Goal: Task Accomplishment & Management: Manage account settings

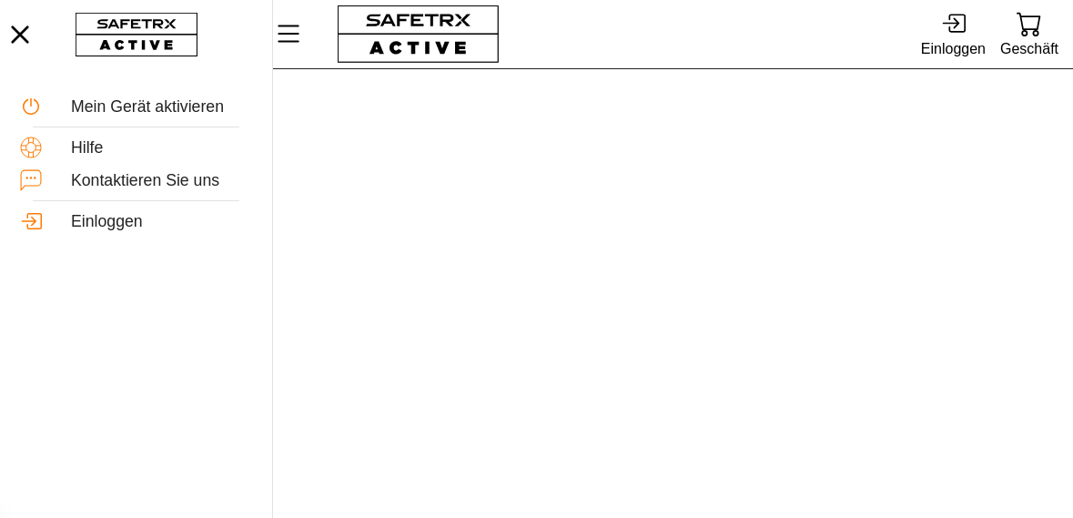
scroll to position [976, 0]
click at [941, 36] on icon at bounding box center [953, 23] width 25 height 25
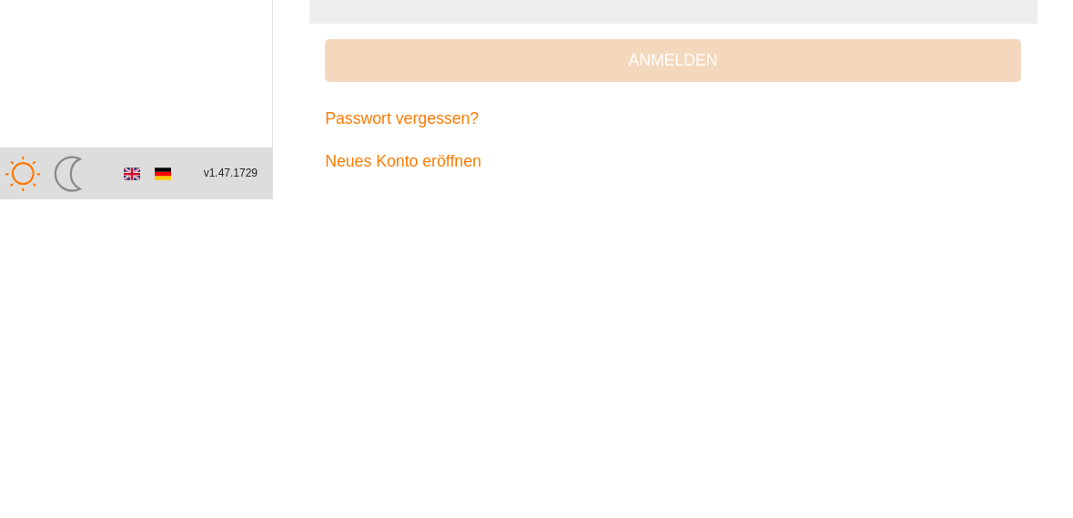
scroll to position [1669, 0]
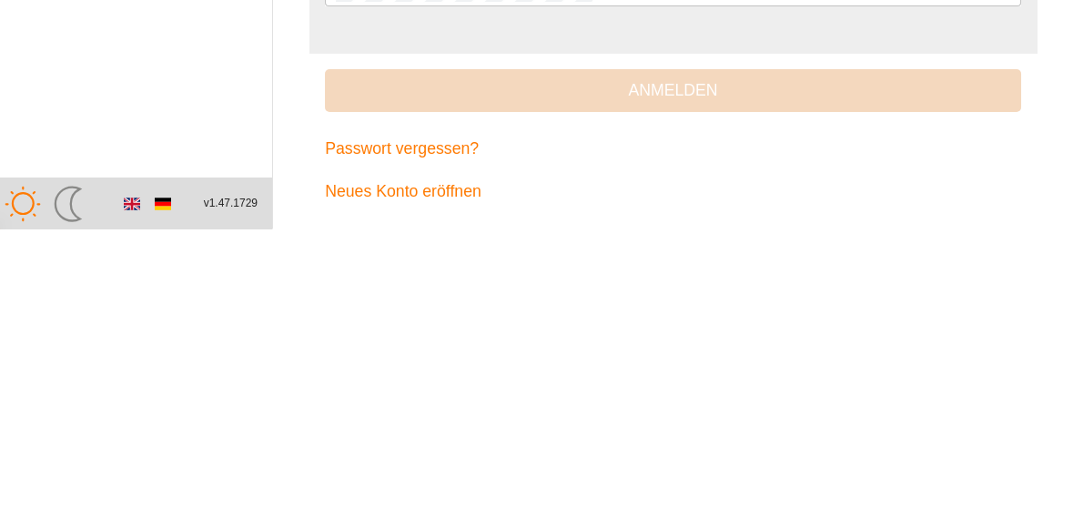
click at [524, 200] on input "text" at bounding box center [673, 182] width 675 height 36
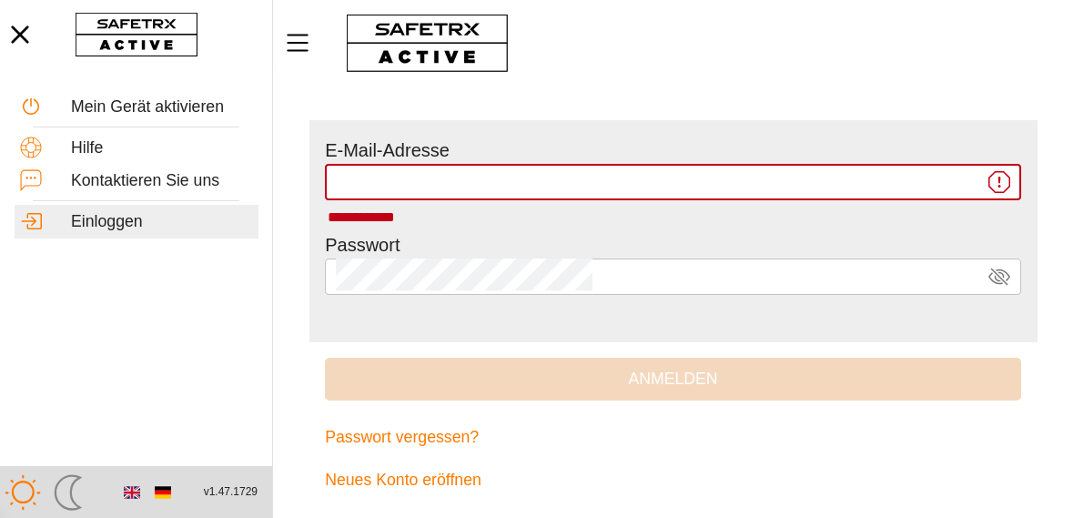
type input "**********"
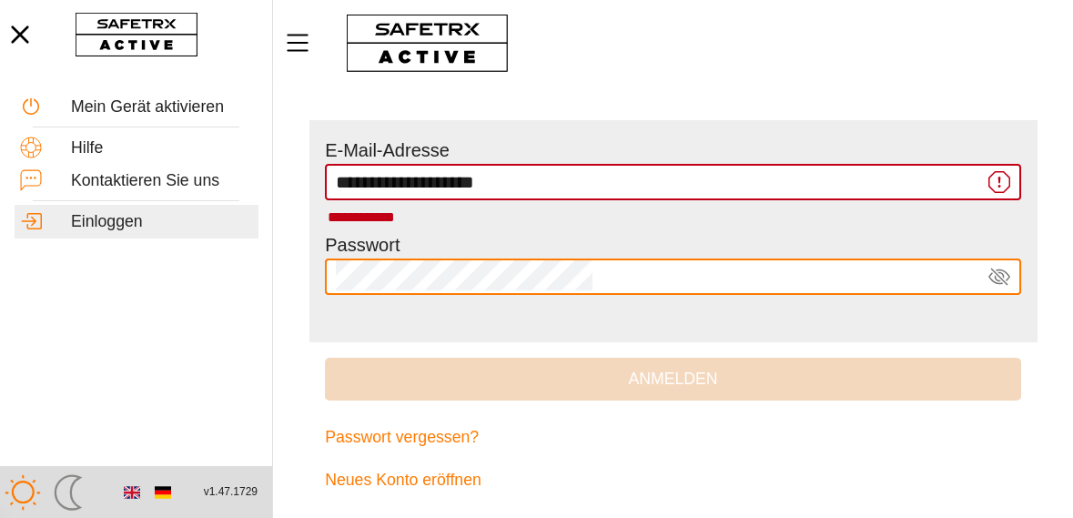
scroll to position [3241, 0]
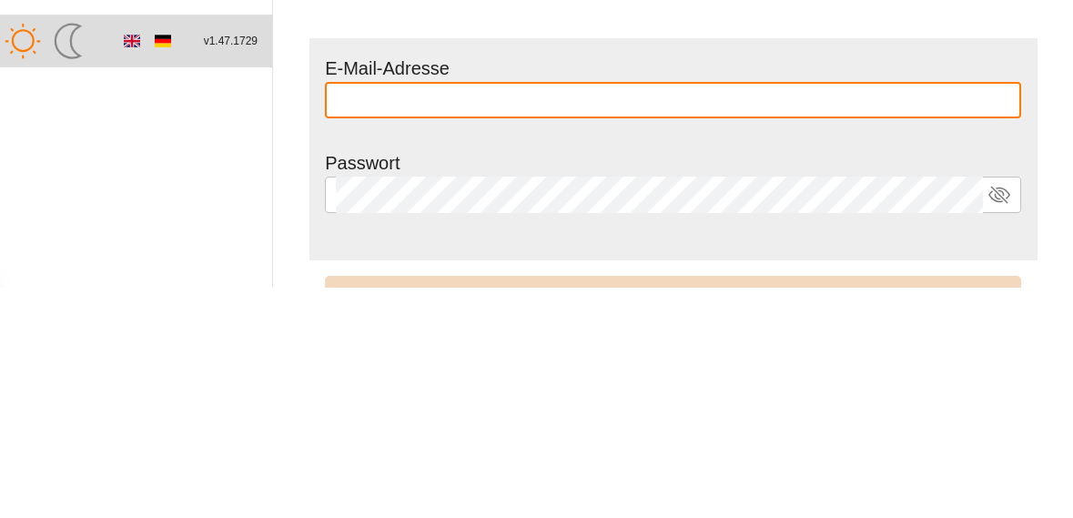
click at [852, 336] on input "text" at bounding box center [673, 331] width 675 height 36
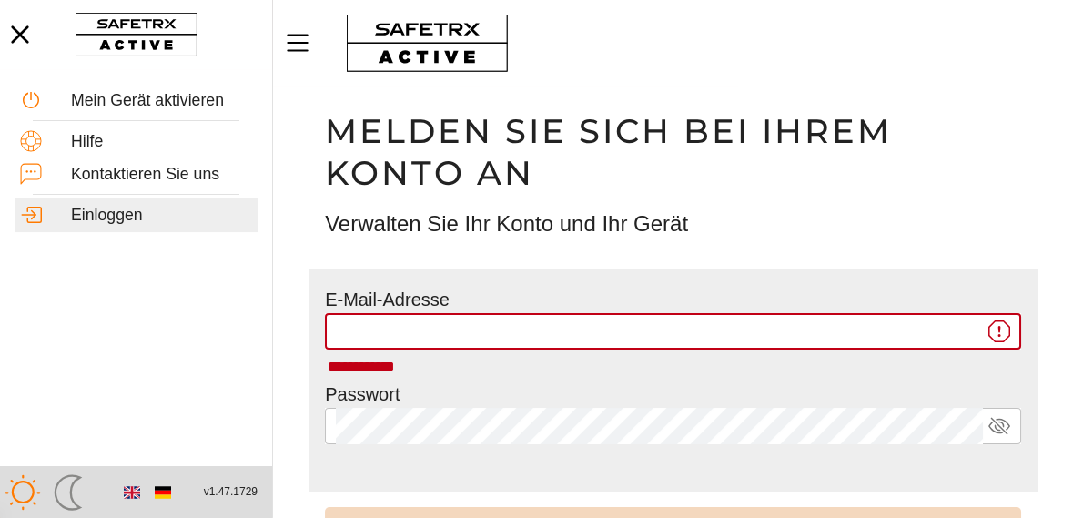
type input "**********"
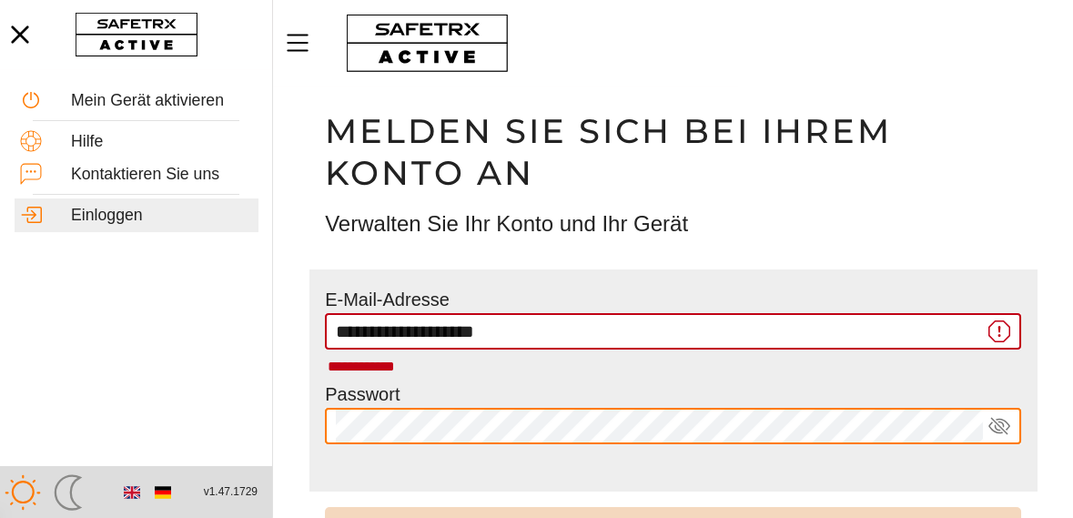
click at [766, 332] on input "**********" at bounding box center [659, 331] width 647 height 36
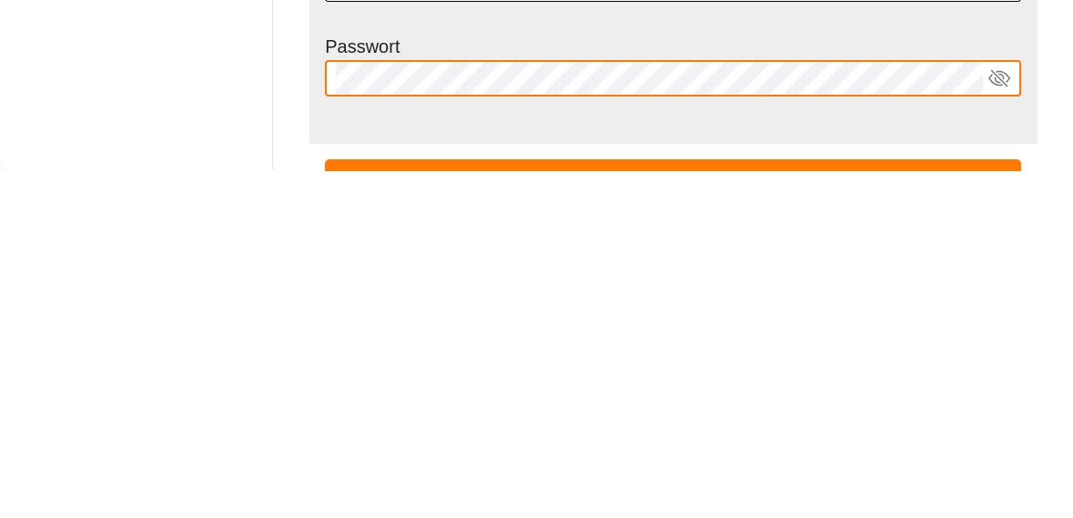
click at [325, 507] on button "Anmelden" at bounding box center [673, 528] width 696 height 42
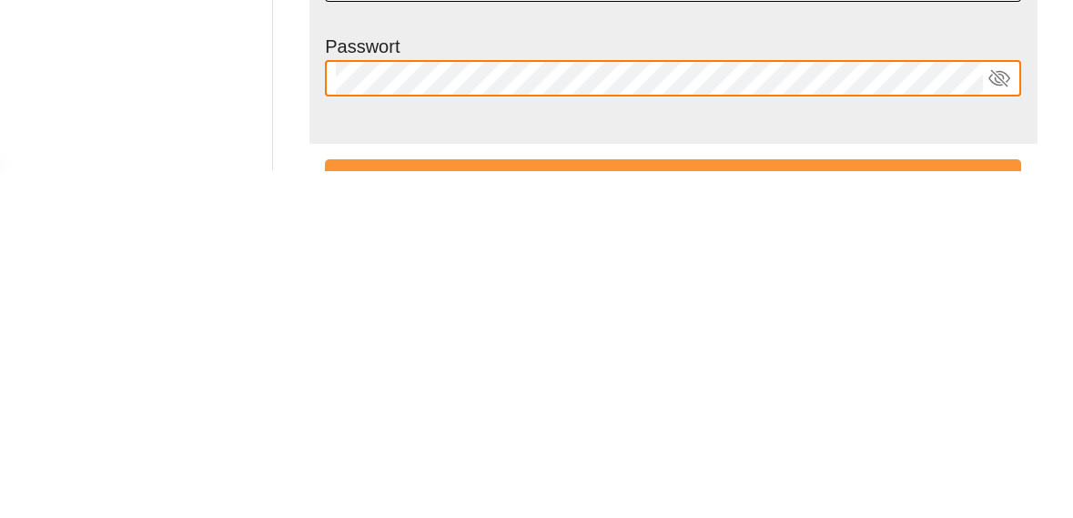
scroll to position [87, 0]
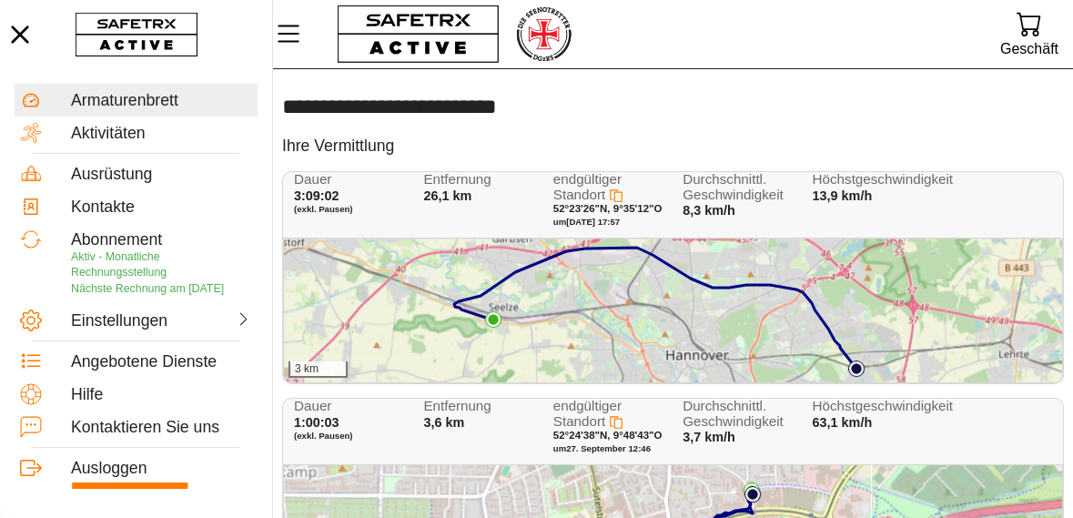
click at [670, 298] on div "3 km" at bounding box center [673, 310] width 778 height 144
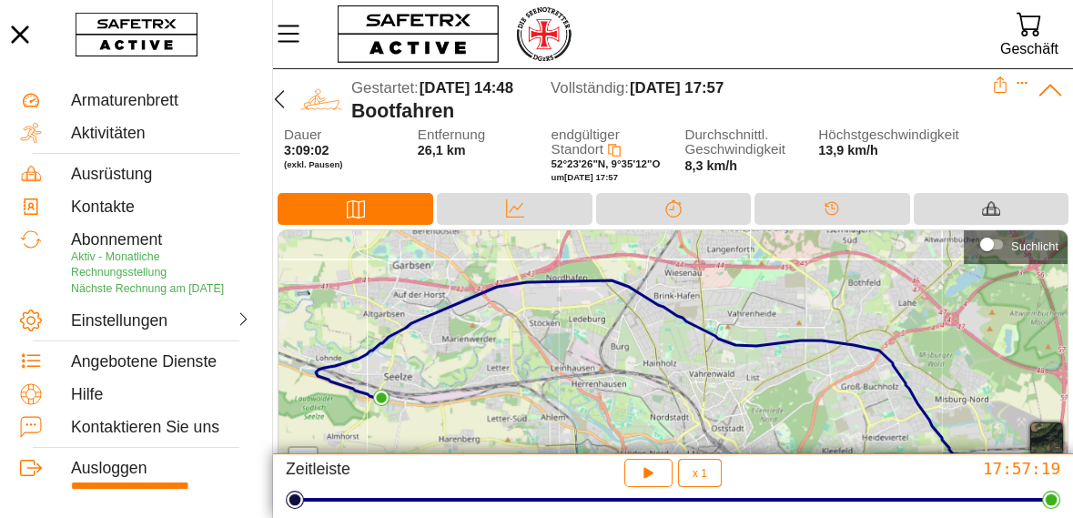
click at [1048, 517] on icon "button" at bounding box center [1046, 512] width 15 height 15
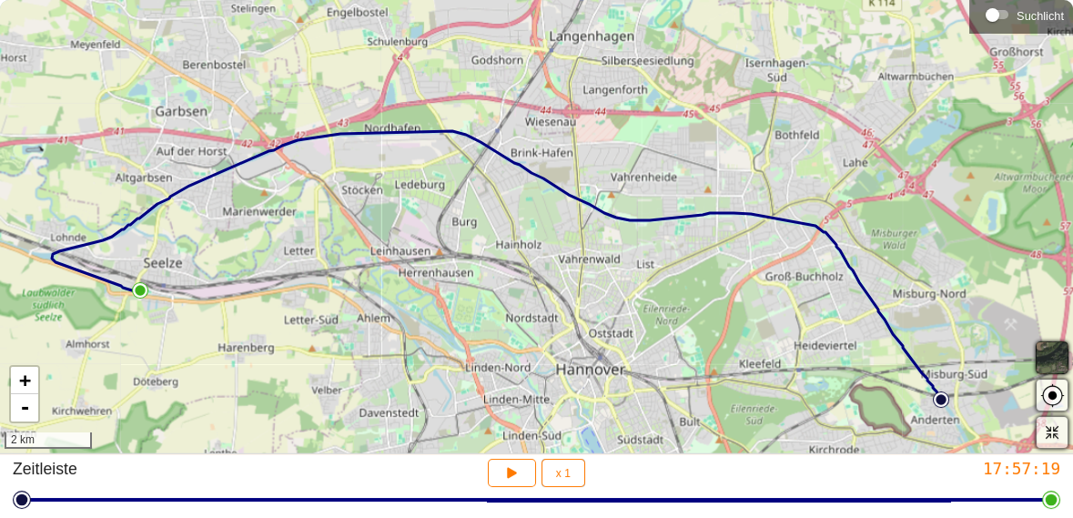
click at [1046, 369] on span "button" at bounding box center [1052, 358] width 22 height 22
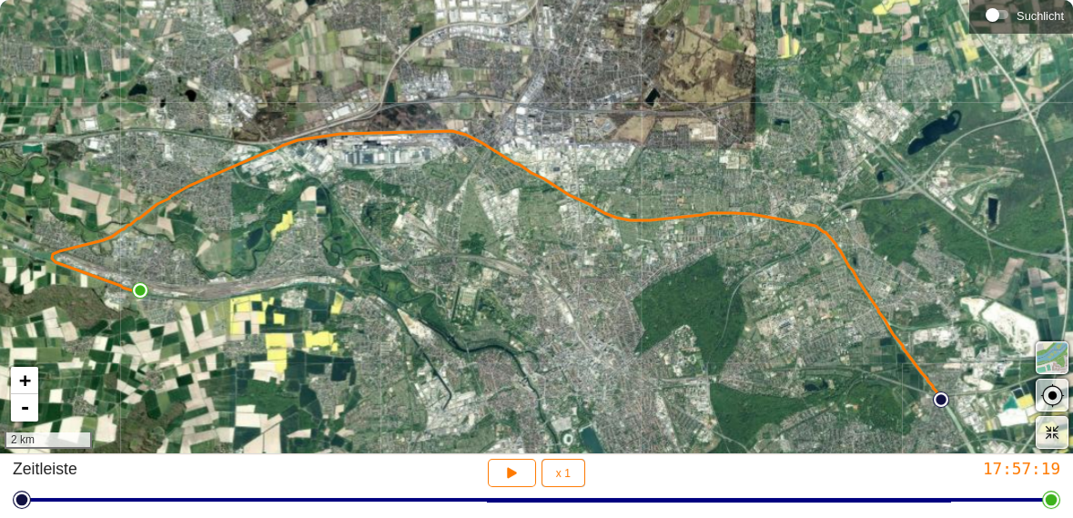
click at [1049, 369] on span "button" at bounding box center [1052, 358] width 22 height 22
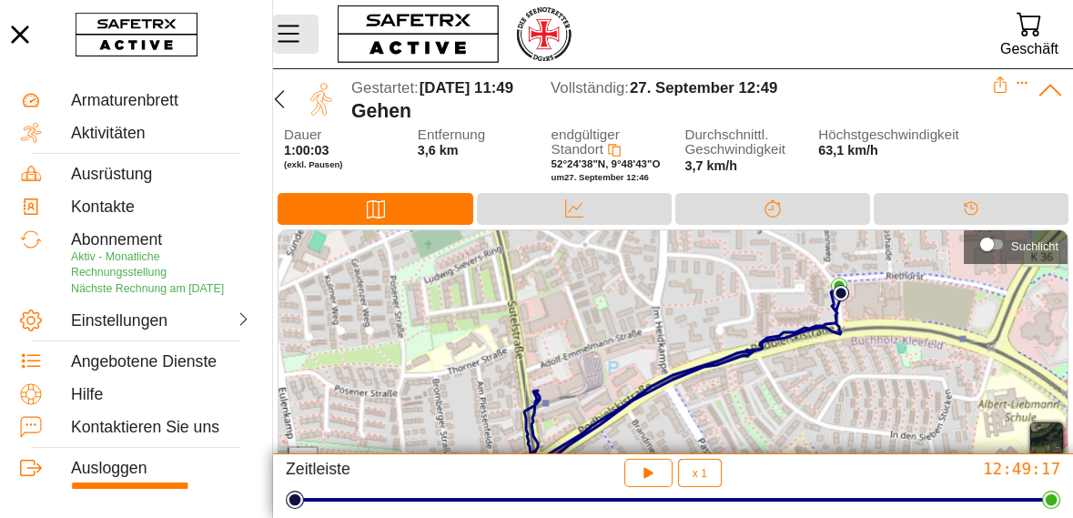
click at [291, 36] on icon "Speisekarte" at bounding box center [288, 33] width 31 height 31
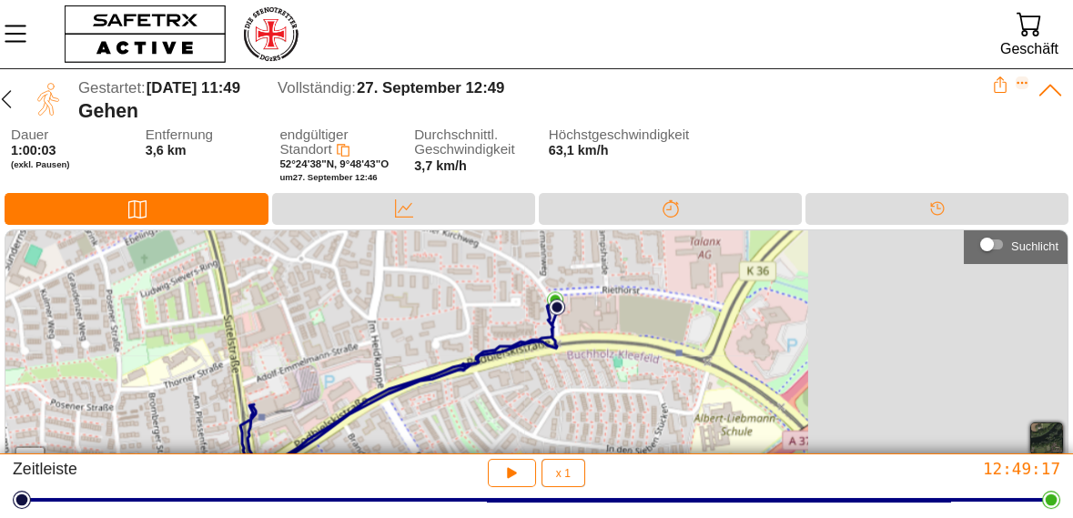
click at [1022, 82] on icon "Expandieren" at bounding box center [1023, 83] width 10 height 3
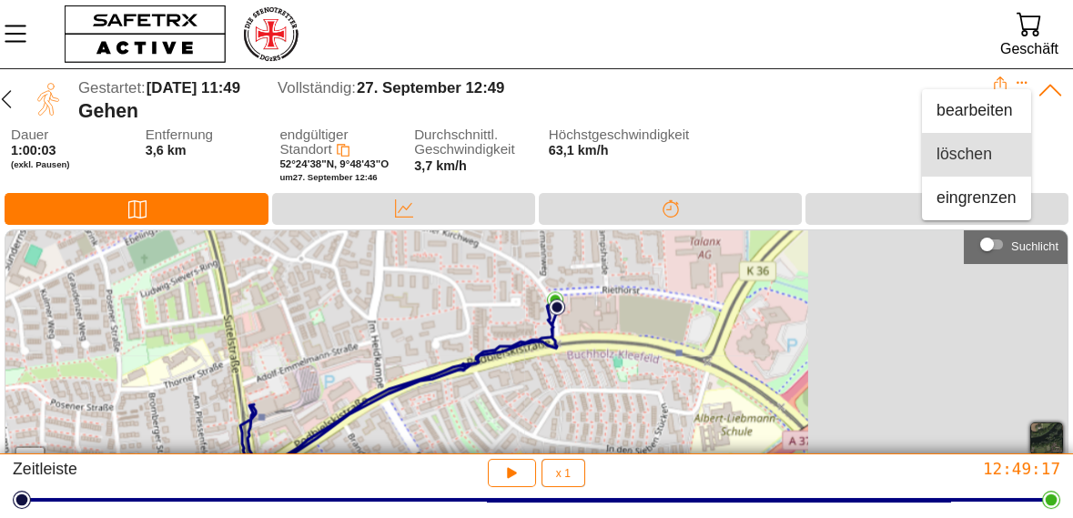
click at [984, 148] on font "löschen" at bounding box center [965, 154] width 56 height 18
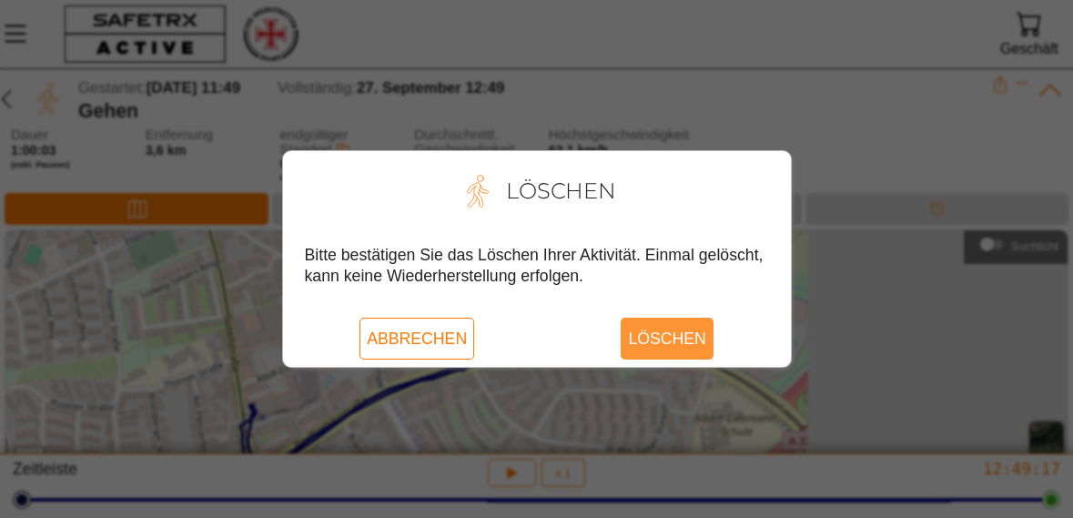
click at [695, 352] on font "Löschen" at bounding box center [666, 338] width 77 height 27
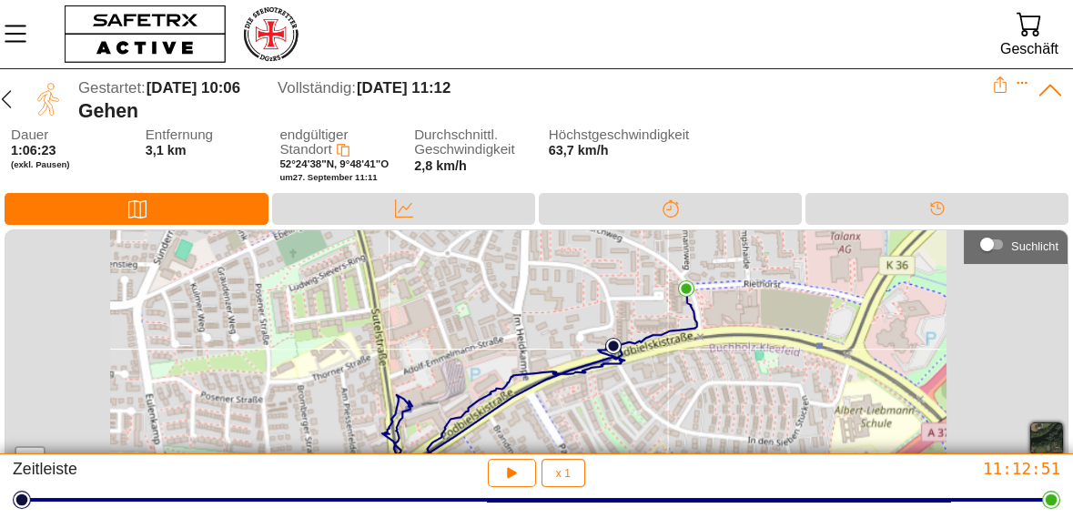
click at [1040, 80] on icon at bounding box center [1050, 89] width 27 height 27
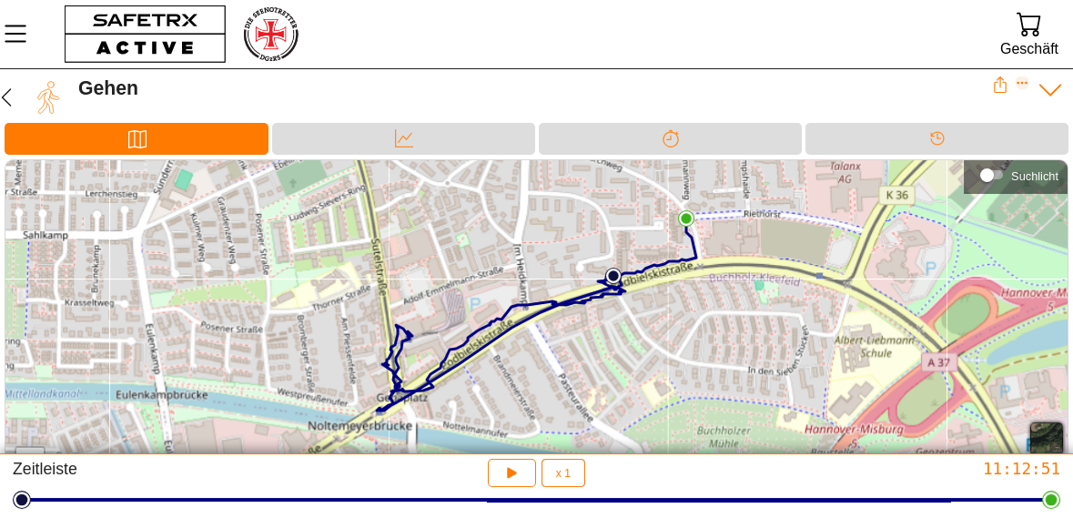
click at [1022, 85] on icon "Expandieren" at bounding box center [1022, 82] width 13 height 13
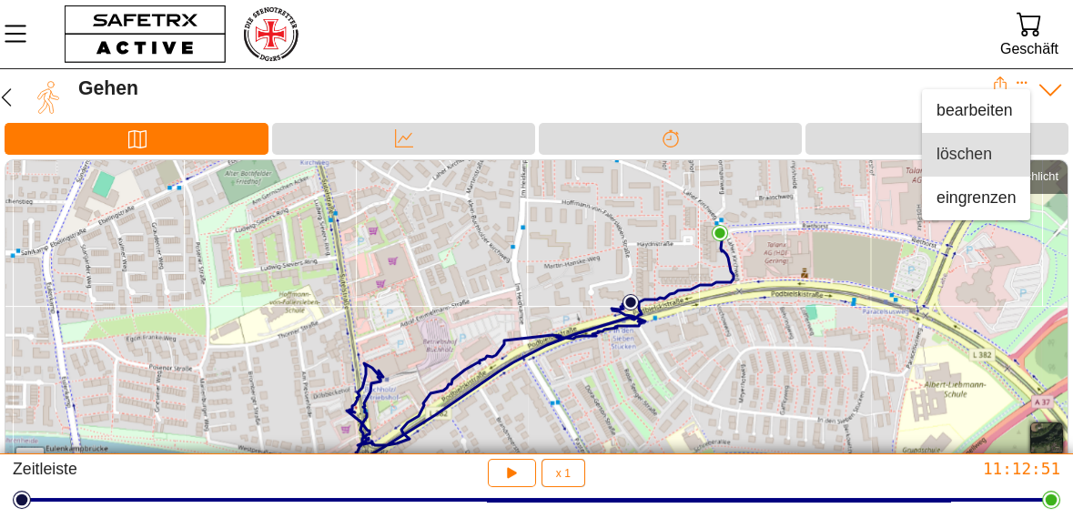
click at [979, 154] on font "löschen" at bounding box center [965, 154] width 56 height 18
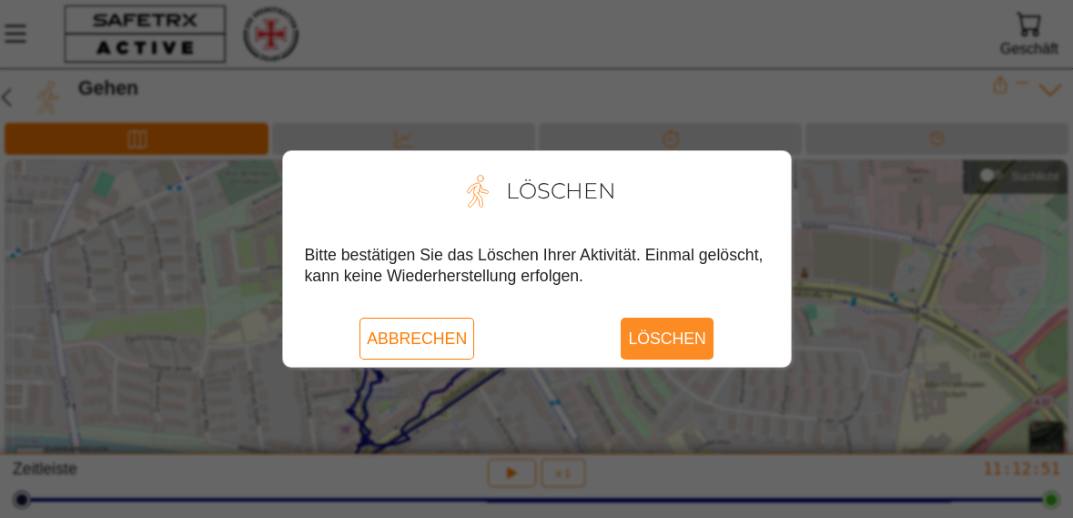
click at [701, 348] on font "Löschen" at bounding box center [666, 339] width 77 height 18
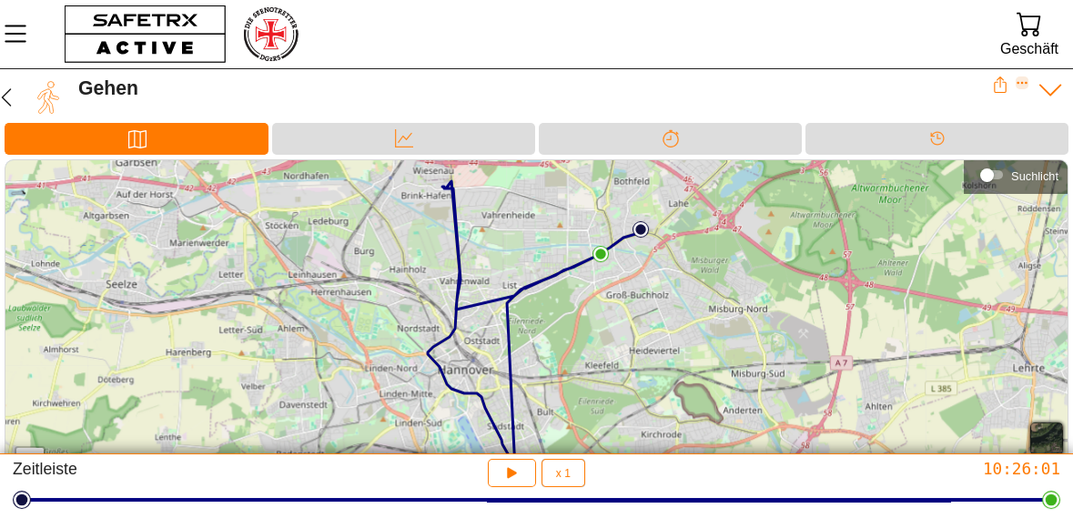
click at [1021, 82] on icon "Expandieren" at bounding box center [1023, 83] width 10 height 3
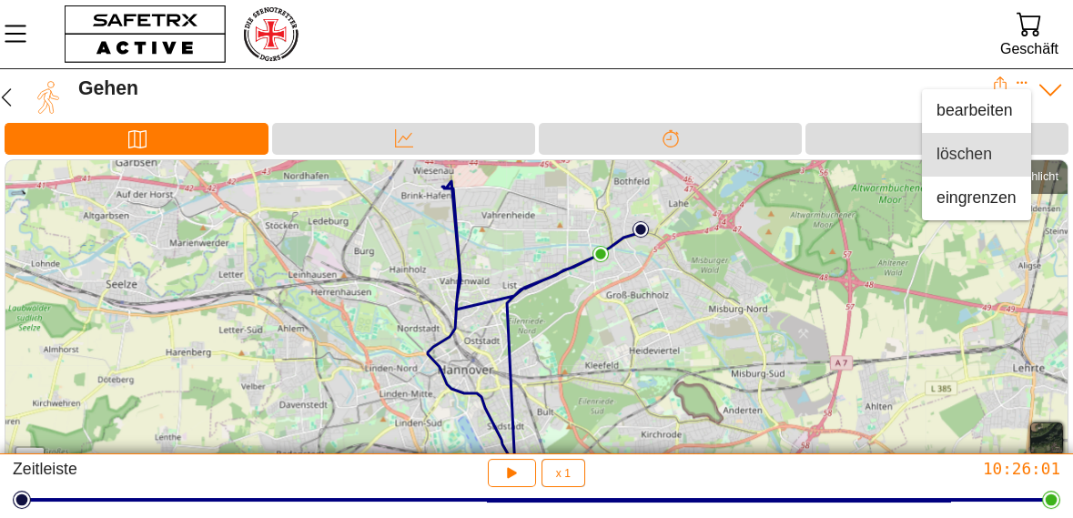
click at [976, 149] on font "löschen" at bounding box center [965, 154] width 56 height 18
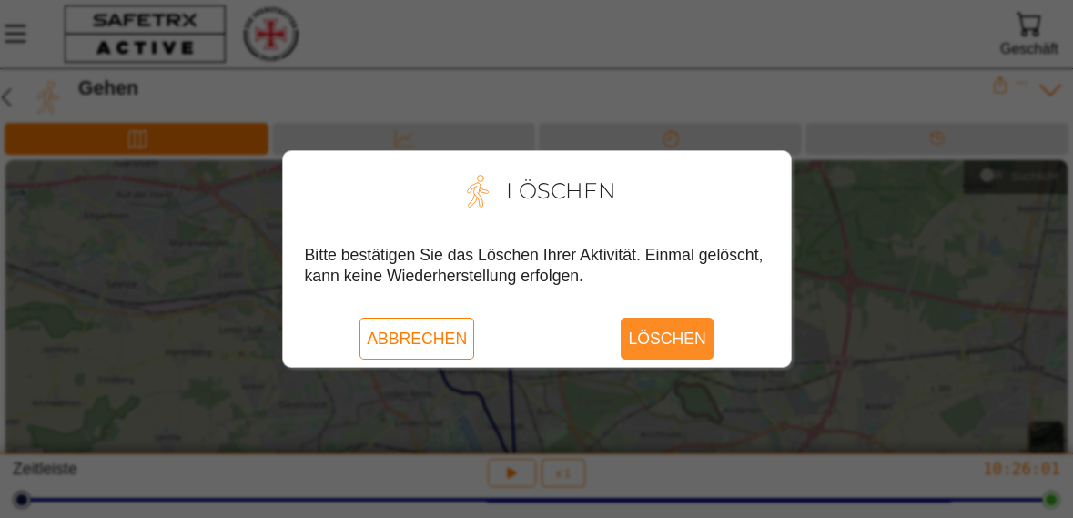
click at [695, 359] on span "Löschen" at bounding box center [666, 338] width 77 height 41
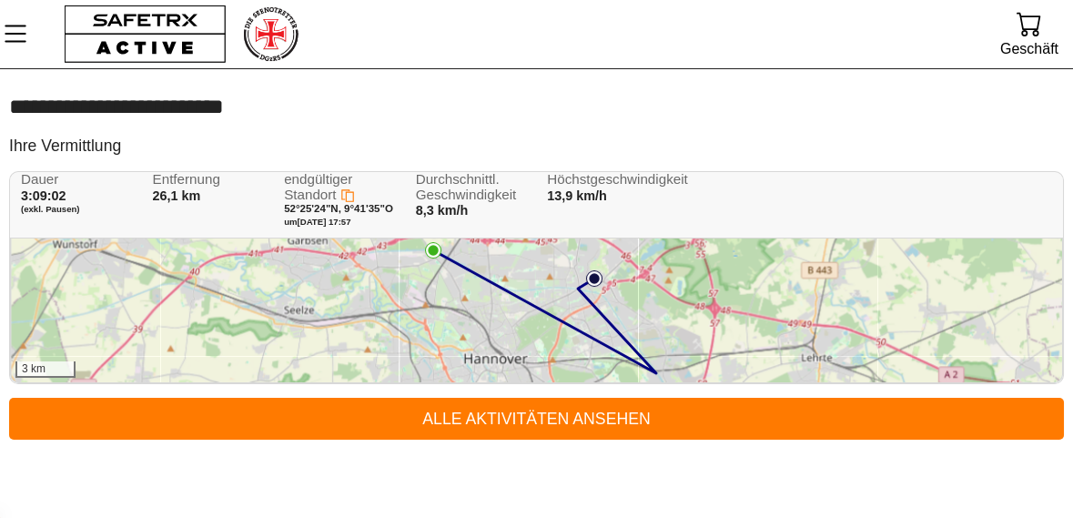
click at [785, 330] on div "3 km" at bounding box center [536, 310] width 1051 height 144
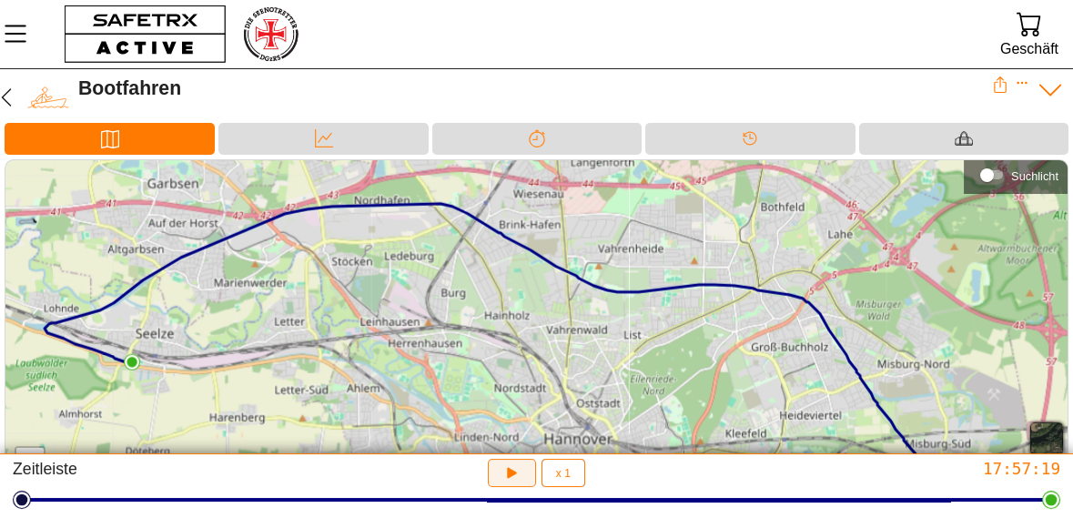
click at [511, 482] on icon "button" at bounding box center [511, 472] width 19 height 19
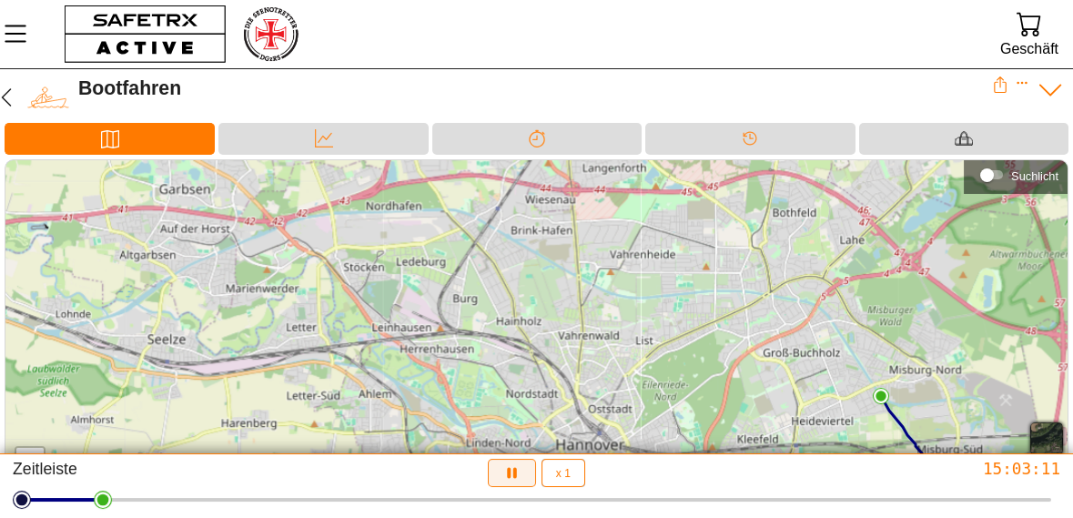
click at [518, 482] on icon "button" at bounding box center [511, 472] width 19 height 19
click at [573, 487] on button "x 1" at bounding box center [564, 473] width 44 height 28
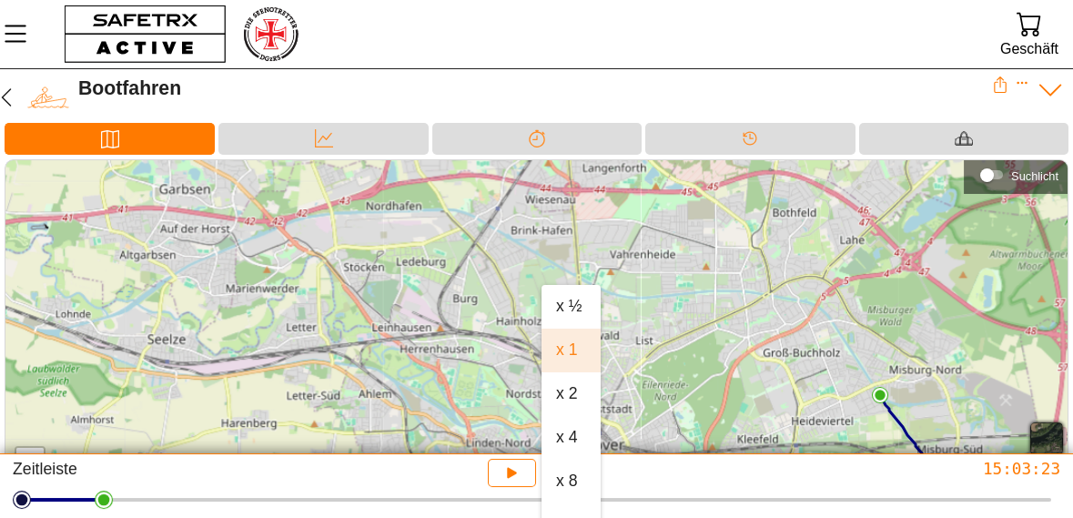
click at [570, 485] on font "x 8" at bounding box center [567, 481] width 22 height 18
type input "8"
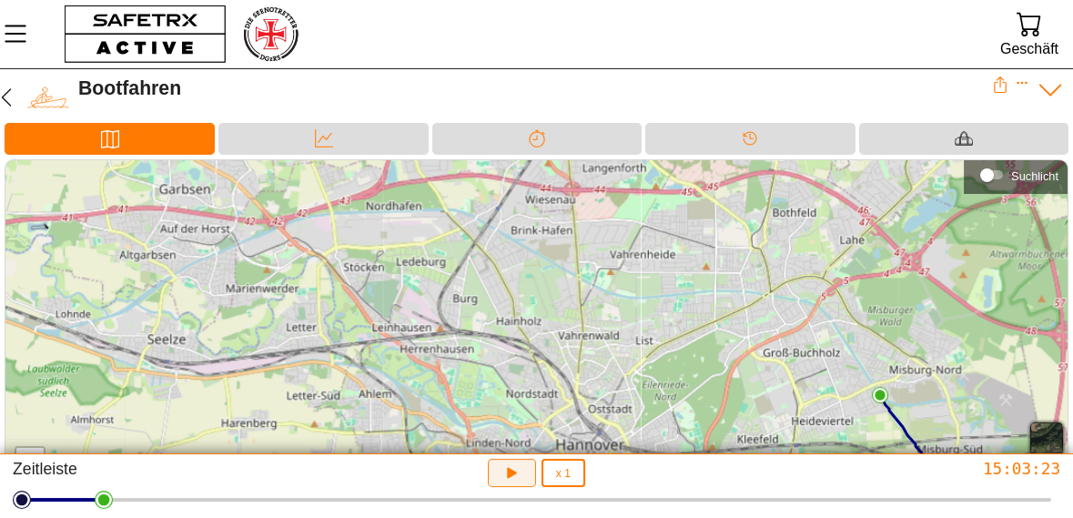
click at [520, 482] on icon "button" at bounding box center [511, 472] width 19 height 19
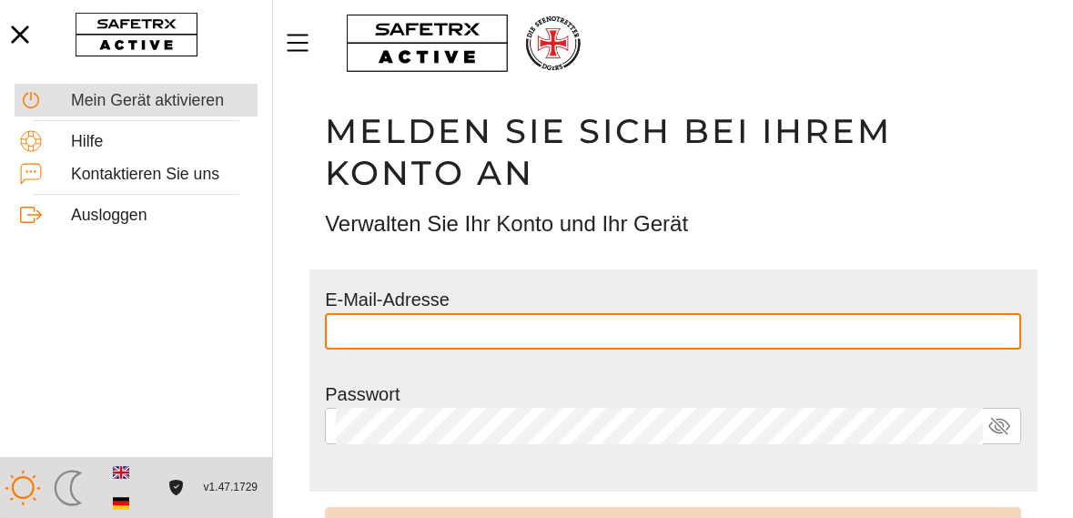
click at [187, 103] on font "Mein Gerät aktivieren" at bounding box center [147, 100] width 153 height 18
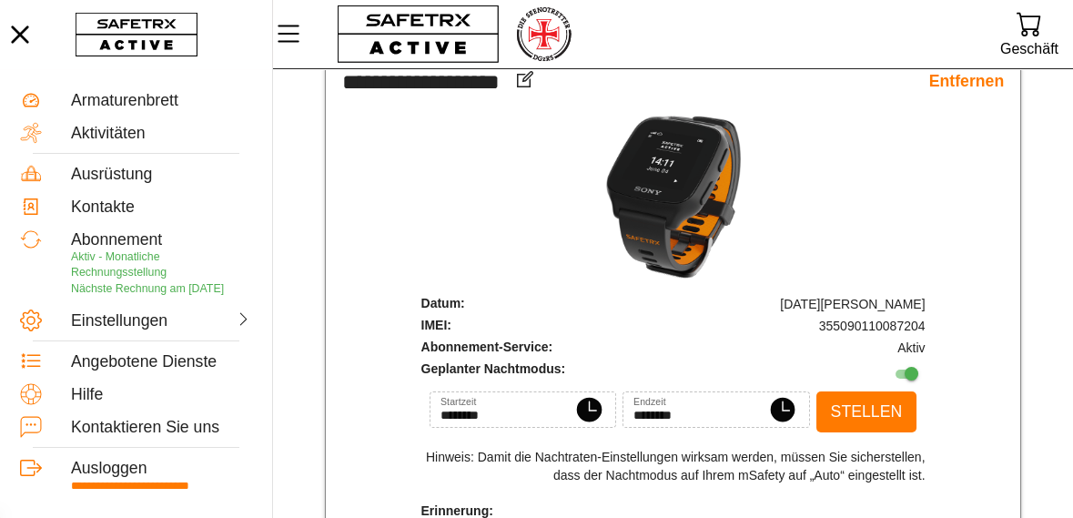
scroll to position [160, 0]
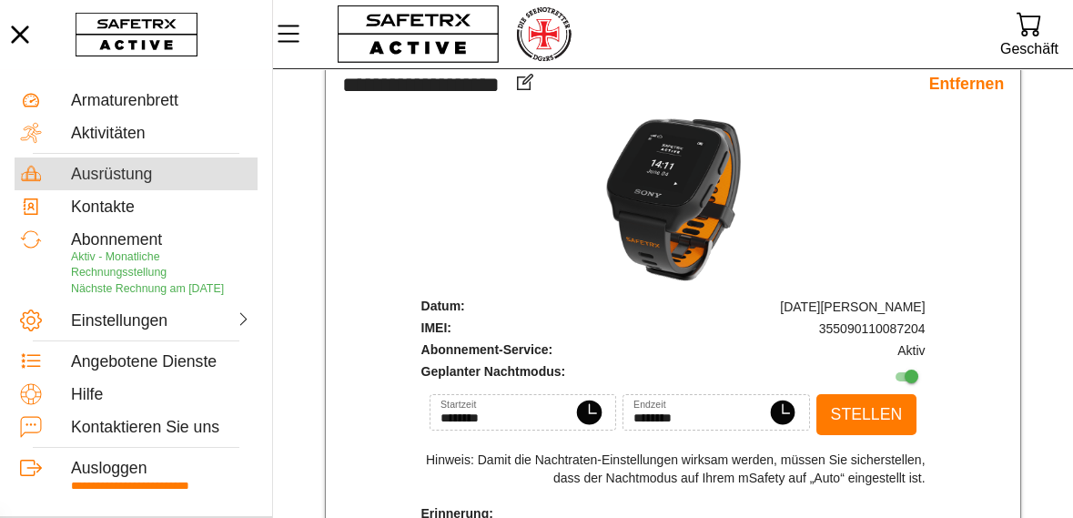
click at [152, 169] on div "Ausrüstung" at bounding box center [161, 174] width 181 height 19
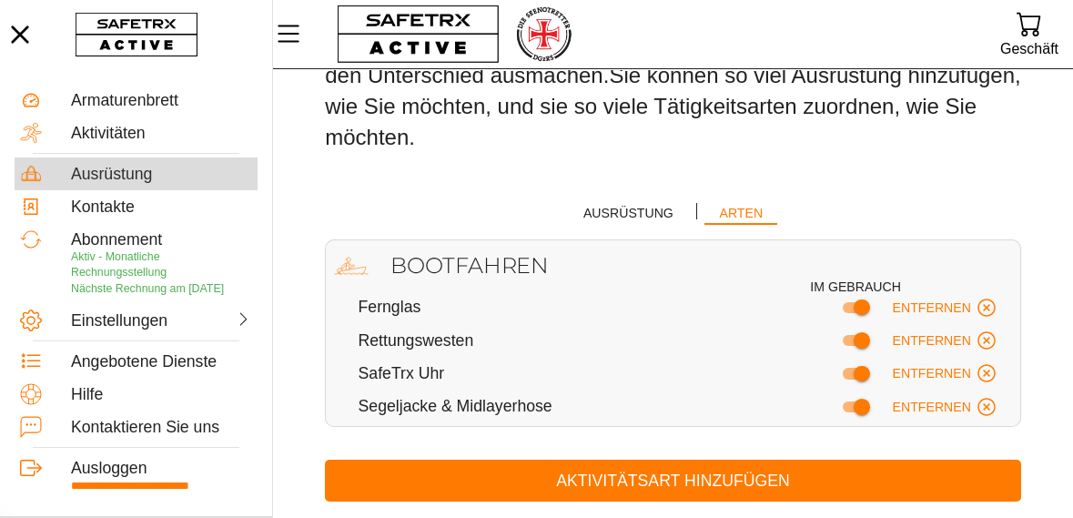
scroll to position [203, 0]
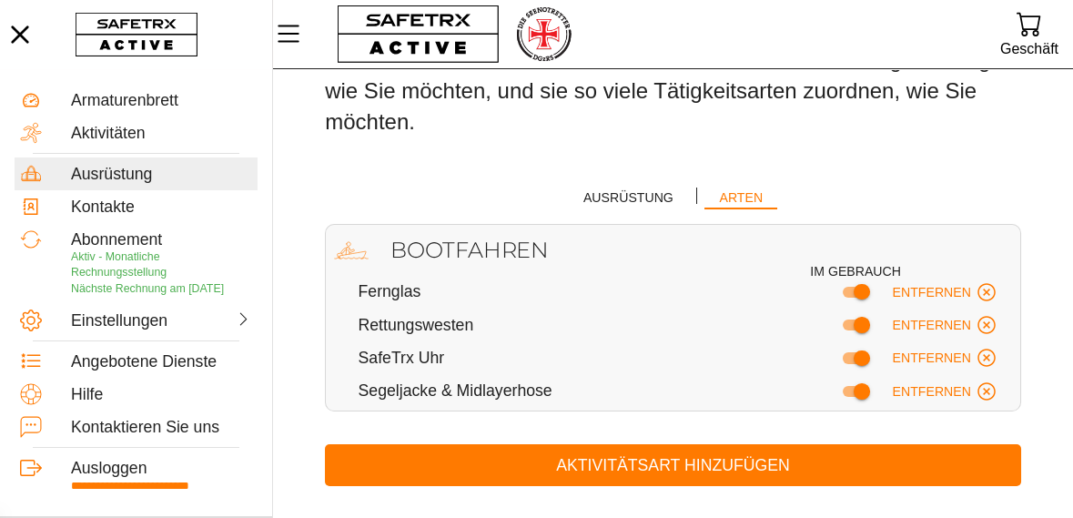
click at [446, 325] on font "Rettungswesten" at bounding box center [417, 325] width 116 height 18
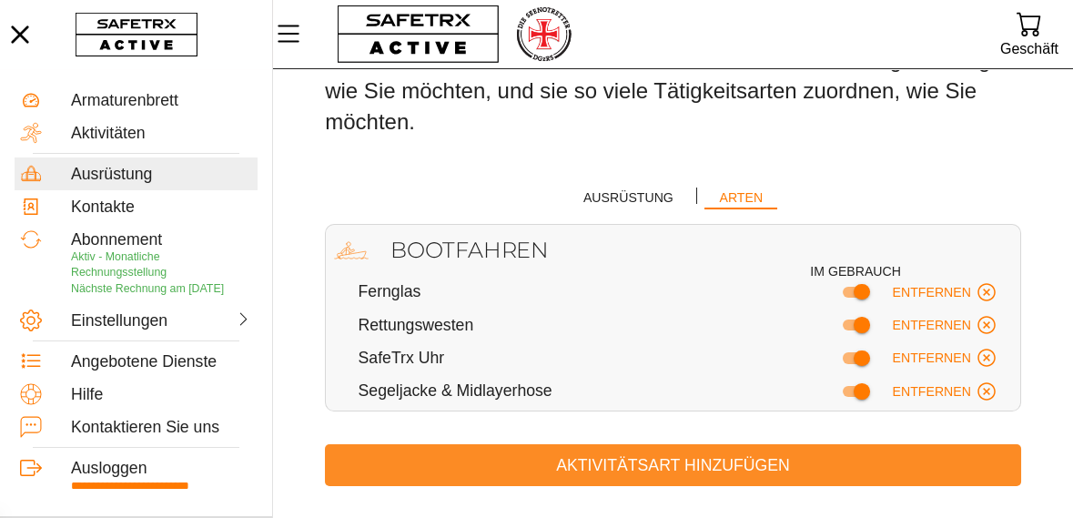
click at [694, 465] on font "Aktivitätsart hinzufügen" at bounding box center [673, 465] width 234 height 18
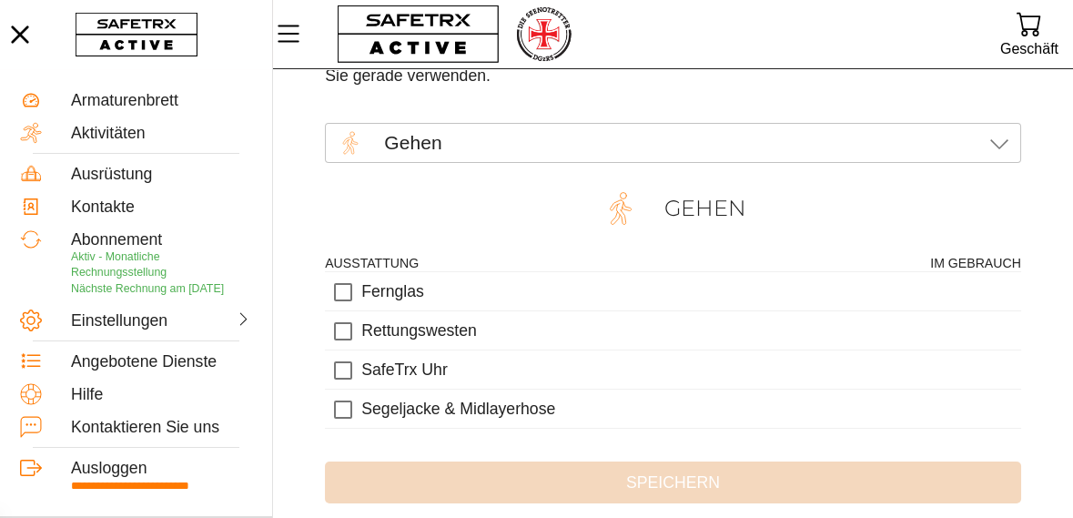
scroll to position [111, 0]
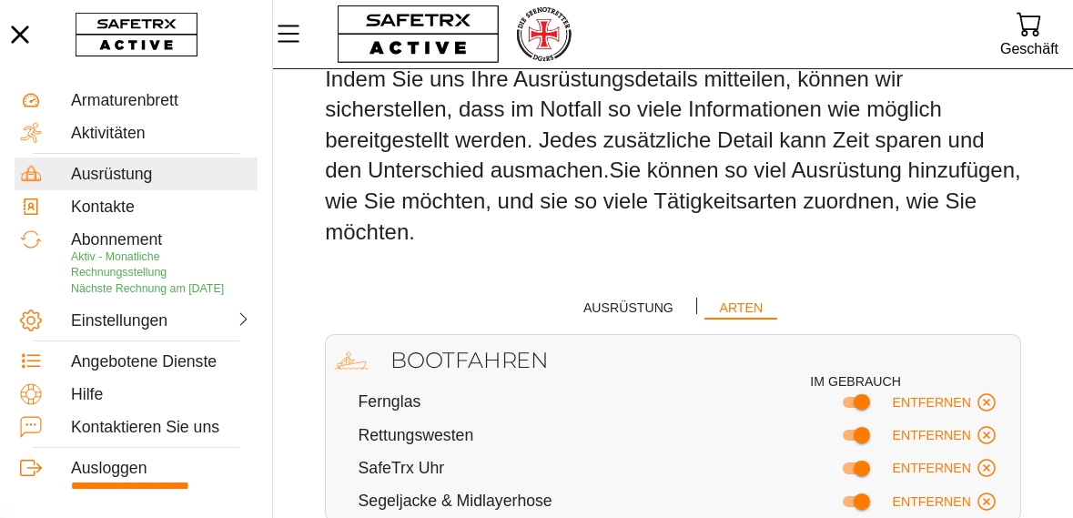
scroll to position [92, 0]
click at [637, 310] on font "Ausrüstung" at bounding box center [628, 308] width 90 height 15
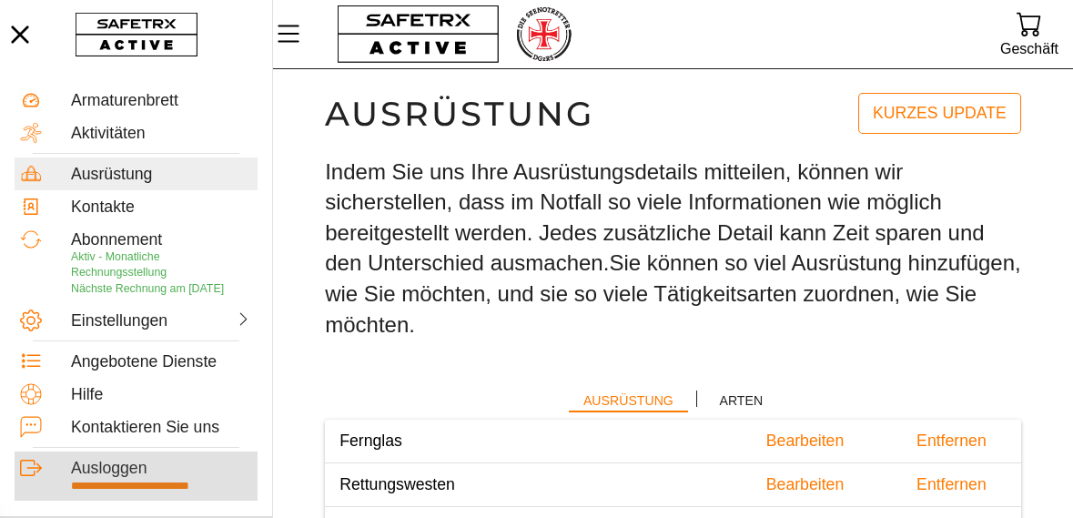
click at [147, 478] on p "**********" at bounding box center [161, 485] width 181 height 15
